Goal: Transaction & Acquisition: Purchase product/service

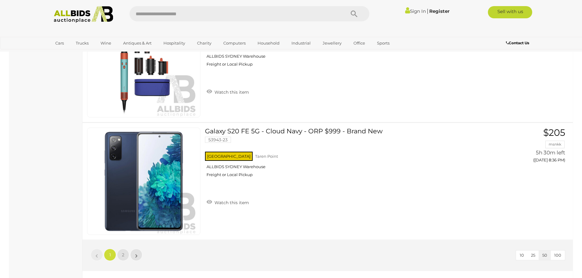
scroll to position [5741, 0]
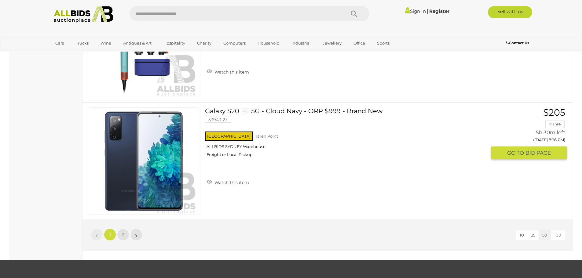
click at [280, 111] on link "Galaxy S20 FE 5G - Cloud Navy - ORP $999 - Brand New 53943-23 NSW Taren Point" at bounding box center [347, 134] width 277 height 54
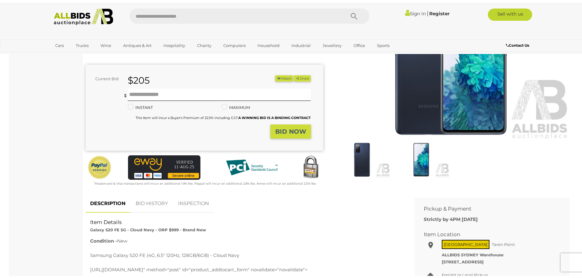
scroll to position [122, 0]
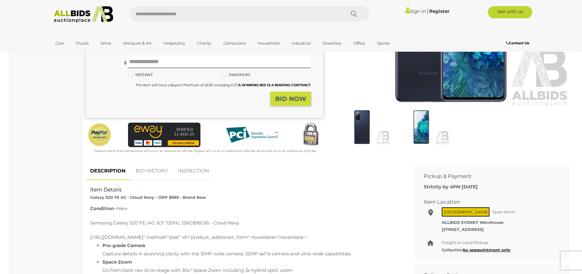
click at [148, 170] on link "BID HISTORY" at bounding box center [152, 171] width 42 height 18
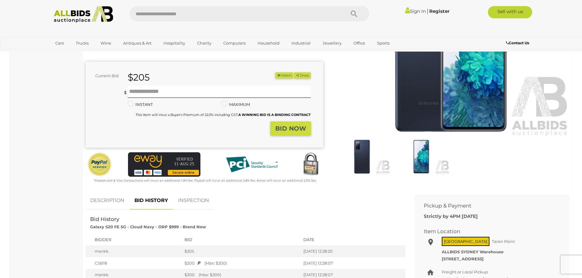
scroll to position [61, 0]
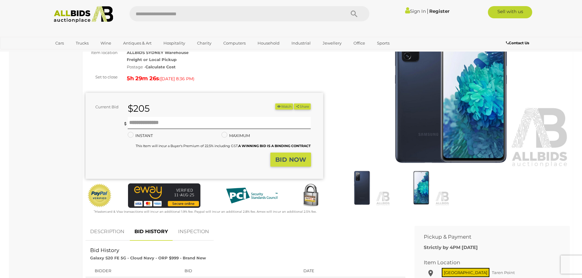
click at [298, 158] on strong "BID NOW" at bounding box center [290, 159] width 31 height 7
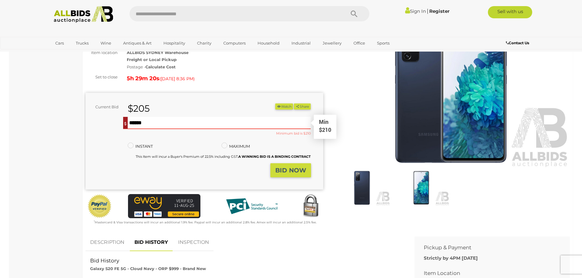
click at [139, 126] on input "text" at bounding box center [219, 123] width 183 height 12
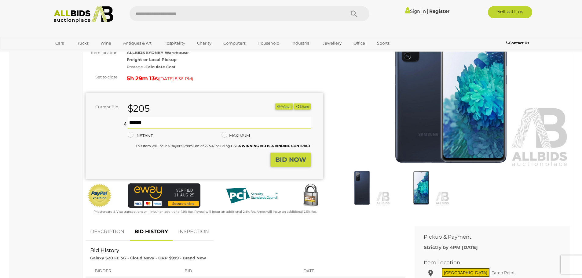
type input "***"
click at [295, 157] on strong "BID NOW" at bounding box center [290, 159] width 31 height 7
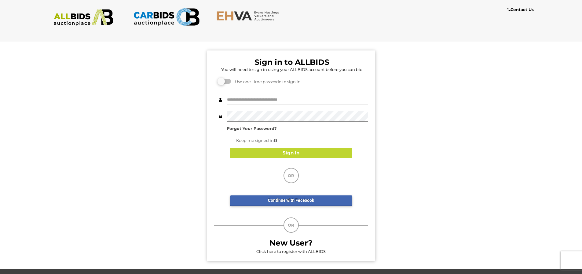
type input "**********"
click at [206, 120] on div "**********" at bounding box center [290, 153] width 591 height 232
click at [316, 154] on button "Sign In" at bounding box center [291, 152] width 122 height 11
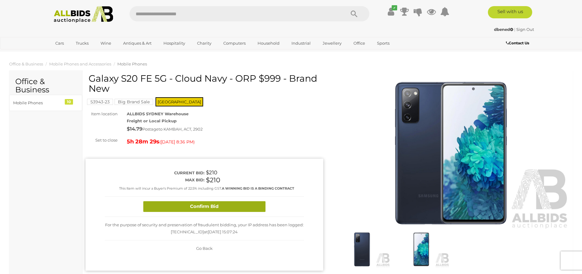
click at [236, 206] on button "Confirm Bid" at bounding box center [204, 206] width 122 height 11
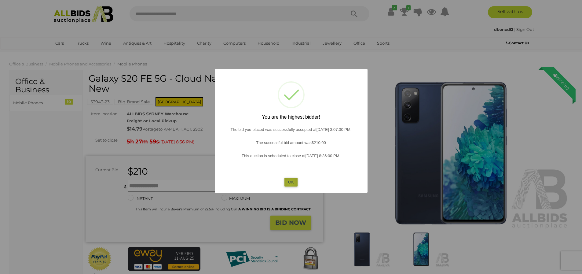
click at [290, 184] on button "OK" at bounding box center [290, 181] width 13 height 9
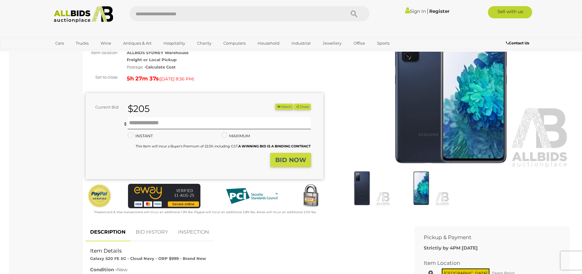
scroll to position [61, 0]
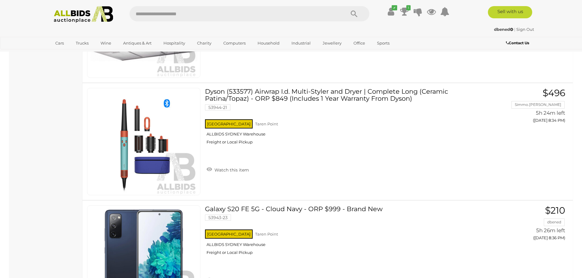
scroll to position [5710, 0]
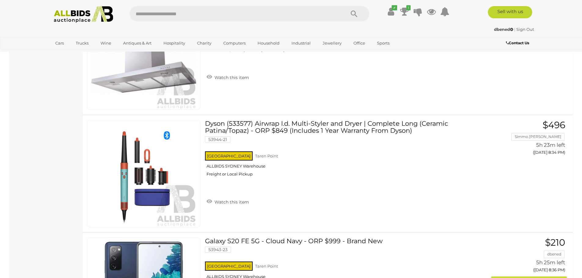
scroll to position [5710, 0]
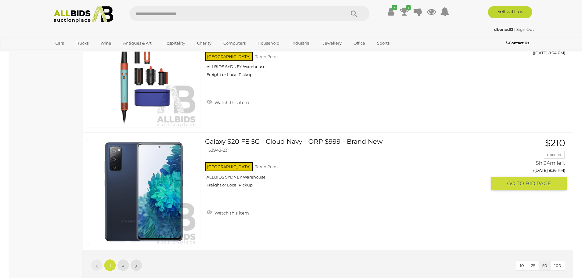
click at [279, 139] on link "Galaxy S20 FE 5G - Cloud Navy - ORP $999 - Brand New 53943-23 NSW Taren Point" at bounding box center [347, 165] width 277 height 54
